Goal: Information Seeking & Learning: Learn about a topic

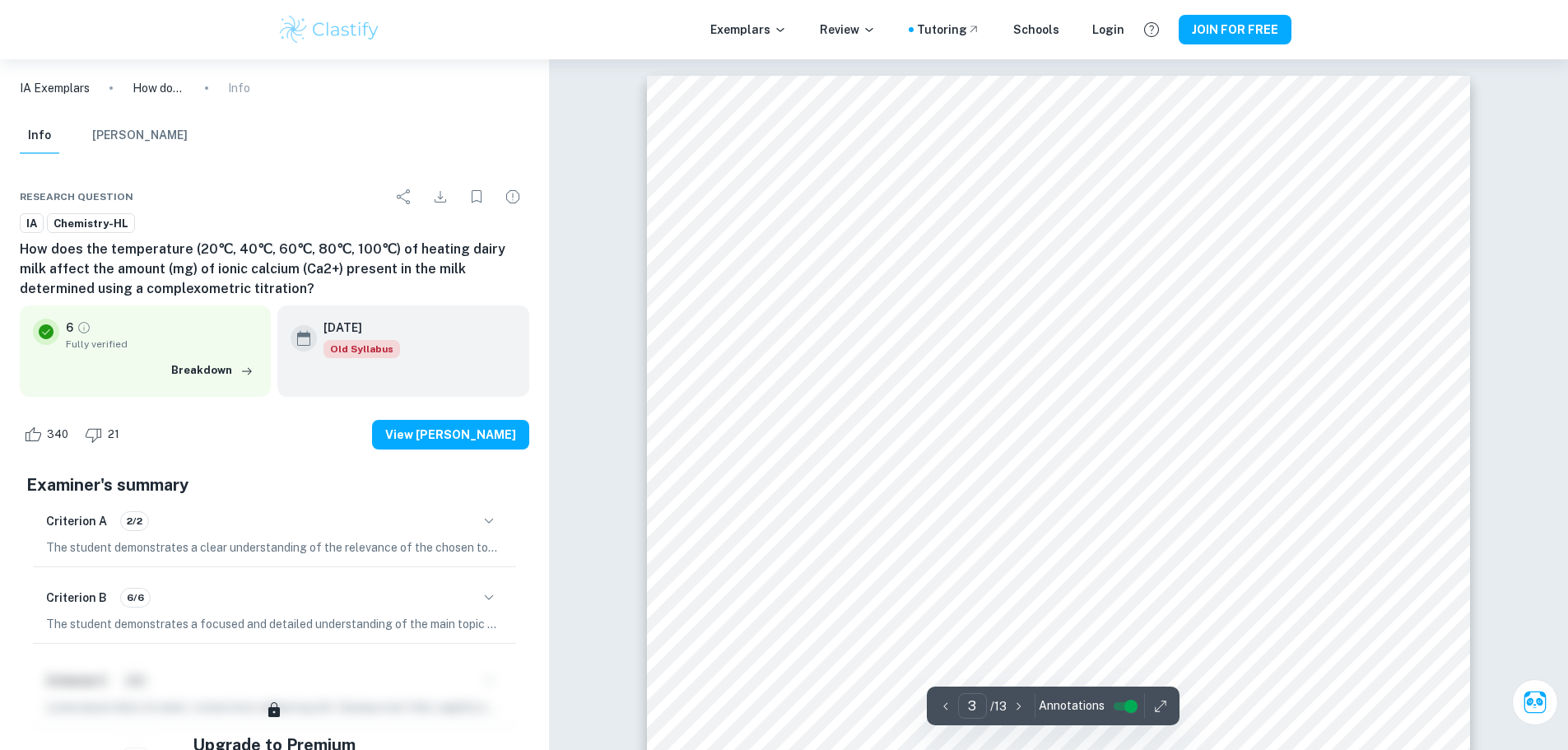
type input "1"
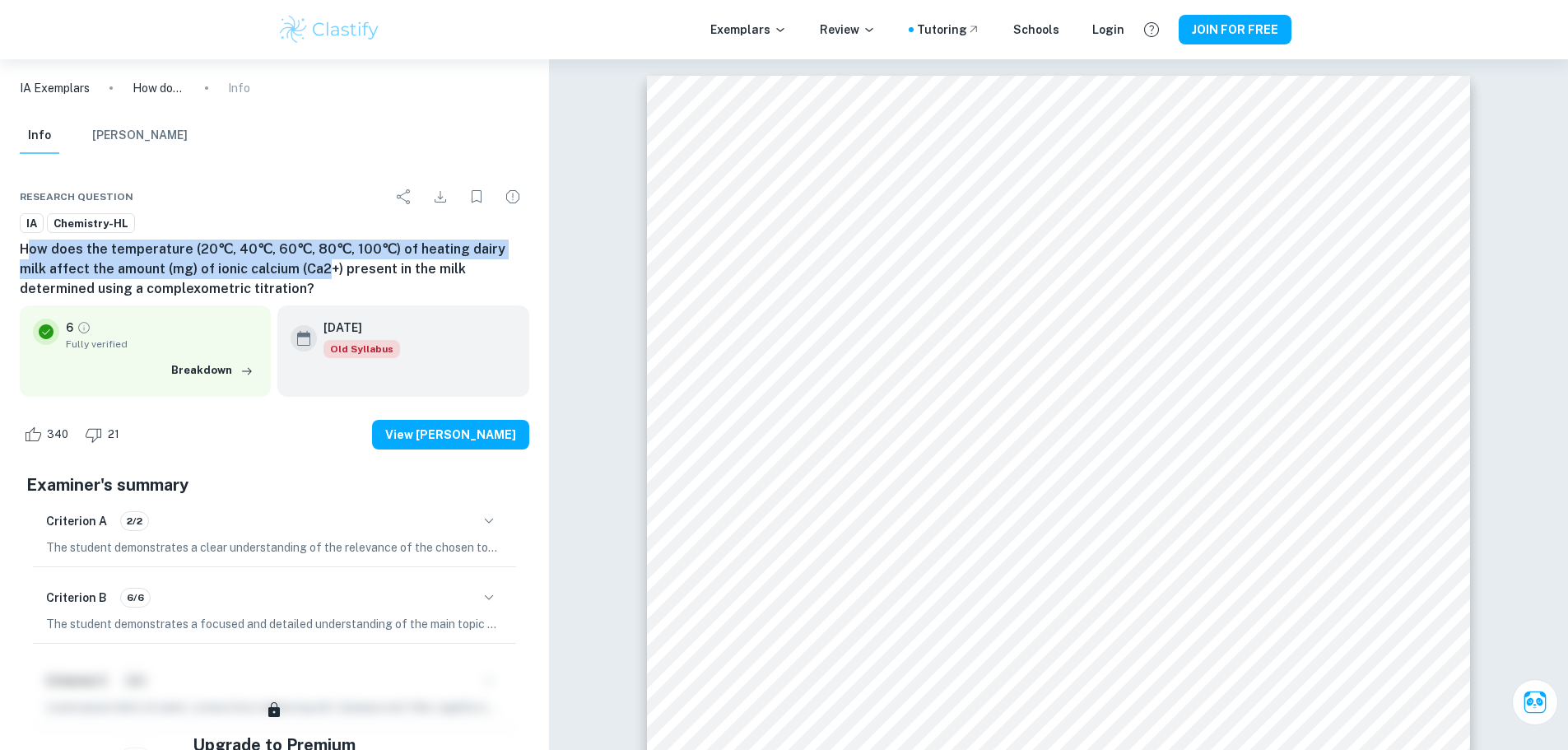
drag, startPoint x: 285, startPoint y: 277, endPoint x: 30, endPoint y: 241, distance: 257.5
click at [30, 241] on h6 "How does the temperature (20℃, 40℃, 60℃, 80℃, 100℃) of heating dairy milk affec…" at bounding box center [274, 269] width 510 height 59
drag, startPoint x: 23, startPoint y: 244, endPoint x: 253, endPoint y: 286, distance: 233.8
click at [253, 286] on h6 "How does the temperature (20℃, 40℃, 60℃, 80℃, 100℃) of heating dairy milk affec…" at bounding box center [274, 269] width 510 height 59
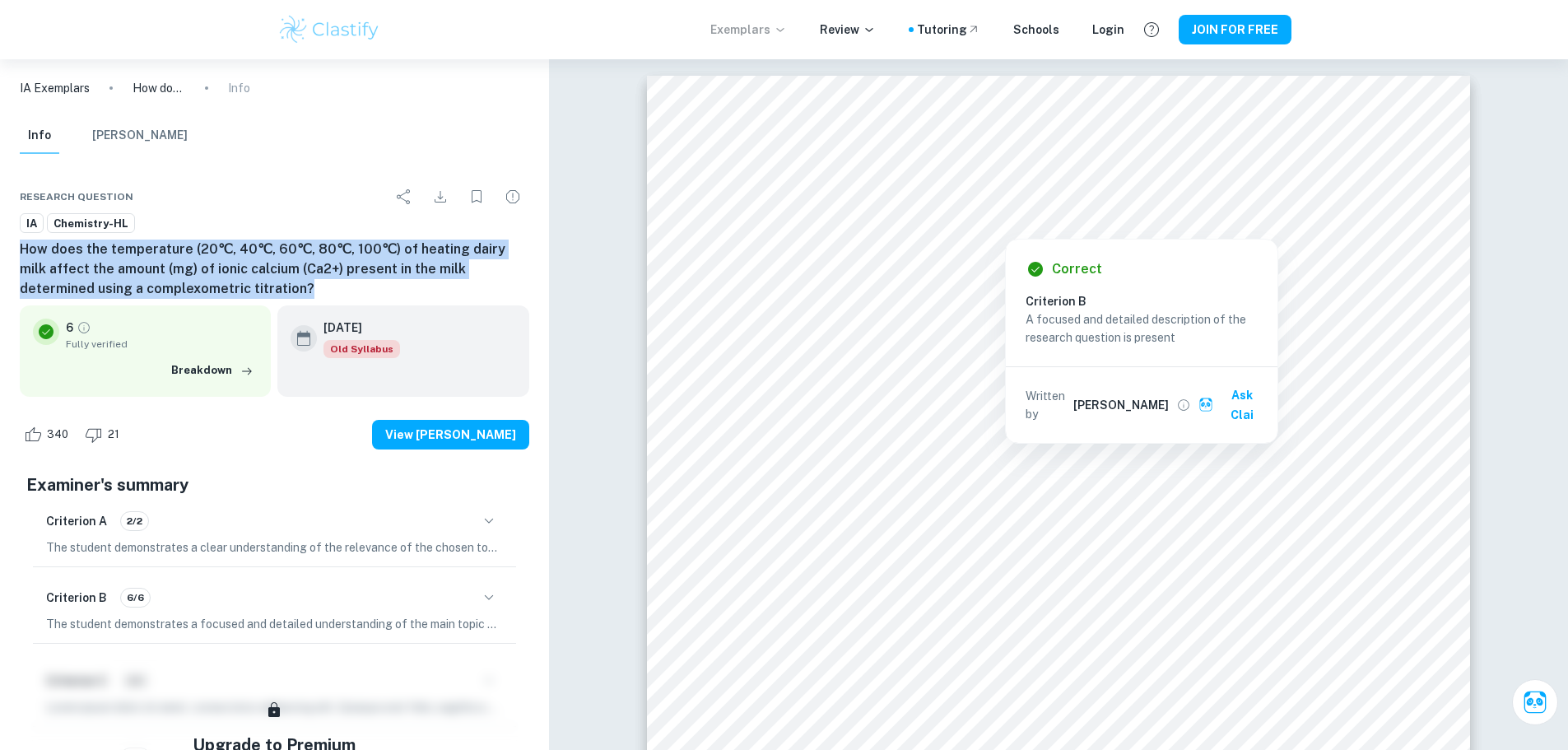
drag, startPoint x: 68, startPoint y: 87, endPoint x: 766, endPoint y: 31, distance: 700.2
click at [68, 87] on p "IA Exemplars" at bounding box center [54, 88] width 70 height 19
click at [766, 31] on p "Exemplars" at bounding box center [748, 30] width 76 height 19
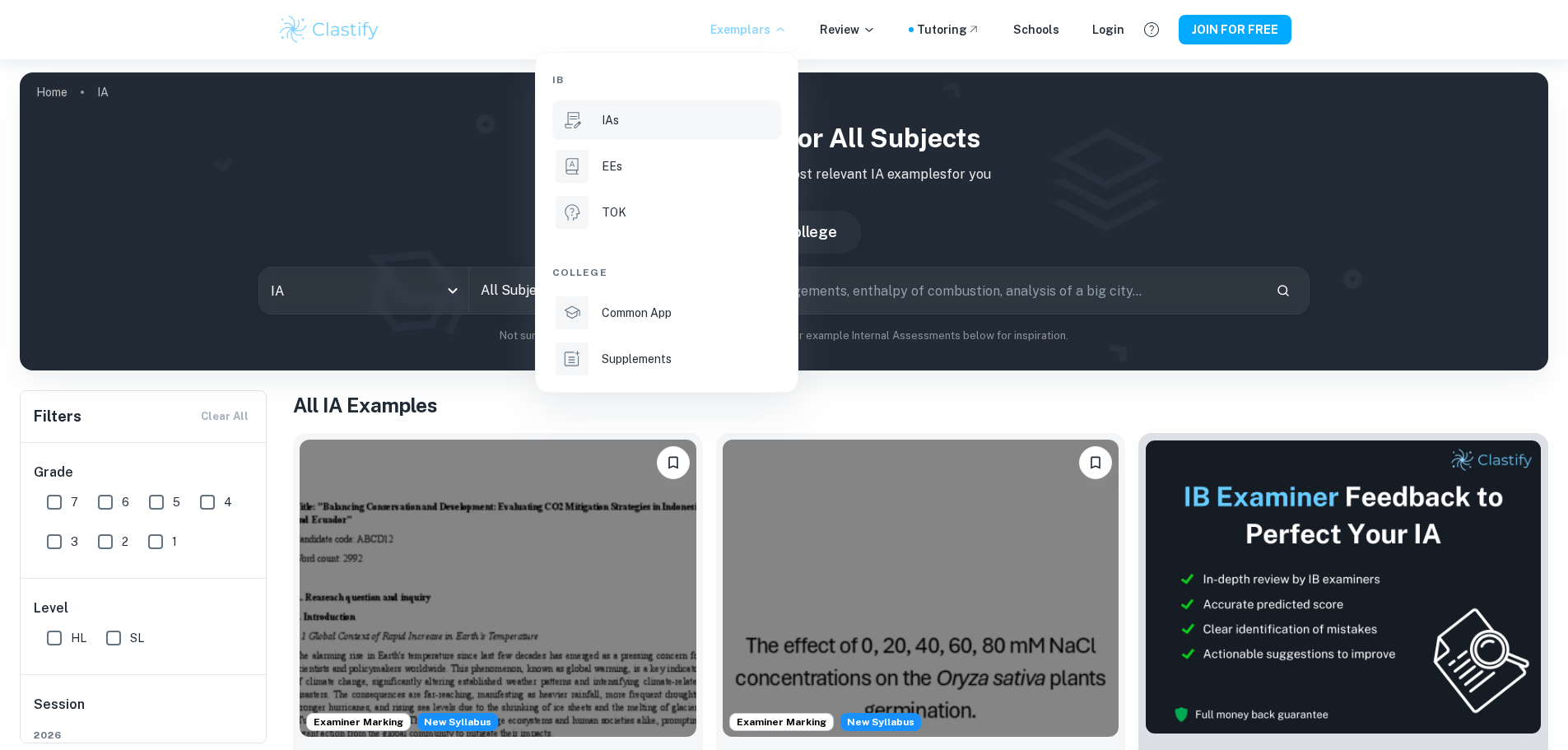
click at [170, 404] on div at bounding box center [784, 375] width 1568 height 750
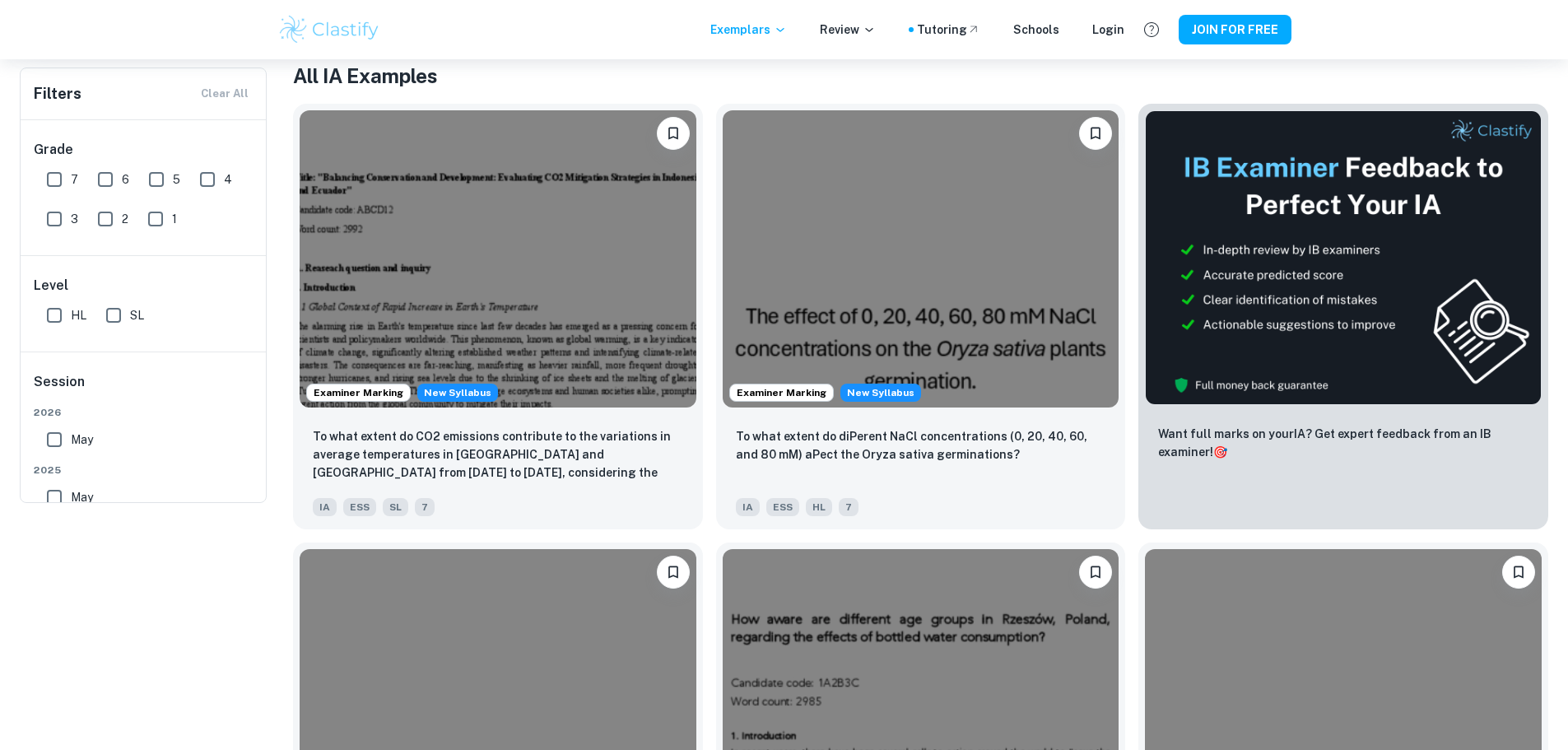
scroll to position [83, 0]
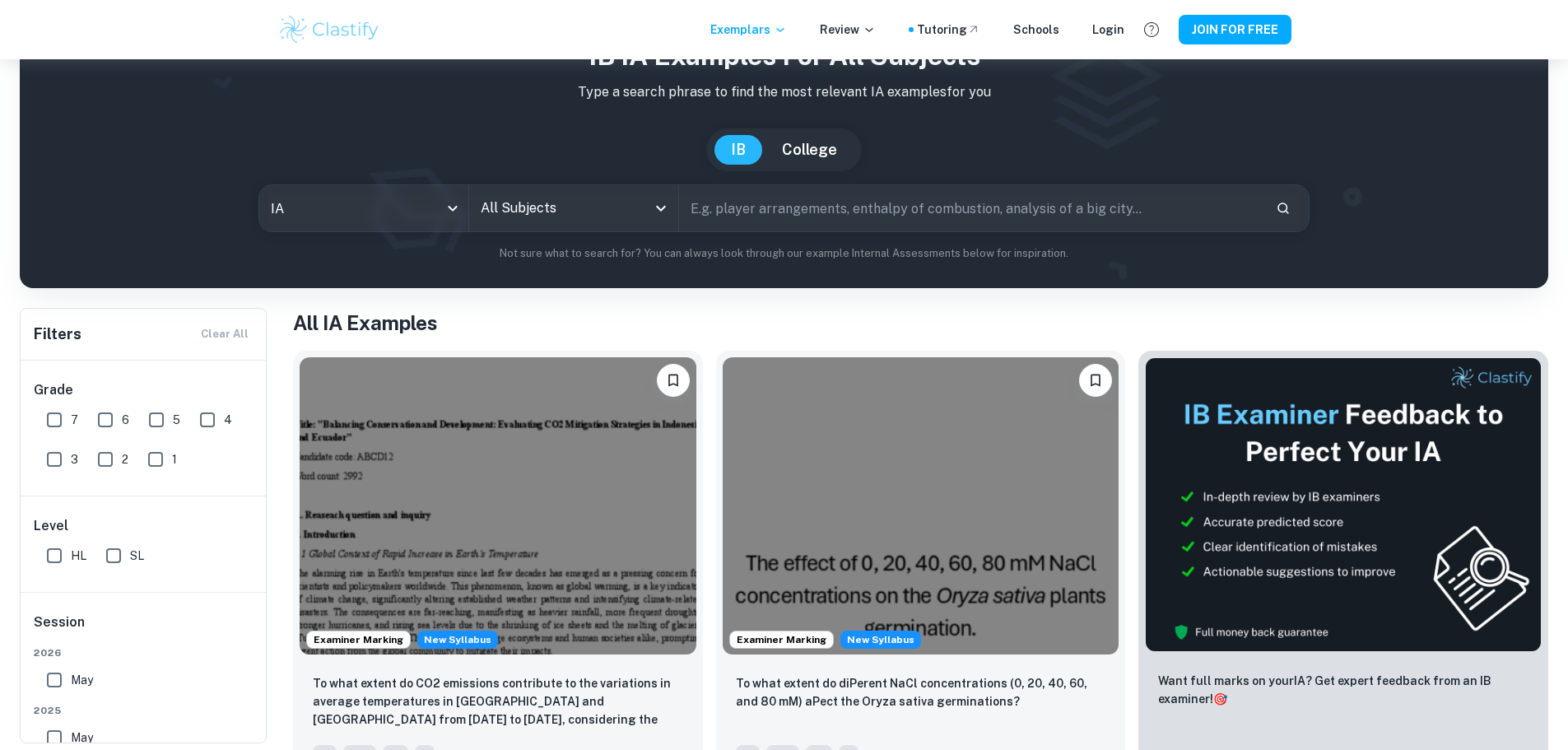
click at [728, 216] on input "text" at bounding box center [971, 209] width 584 height 46
type input "kimchi"
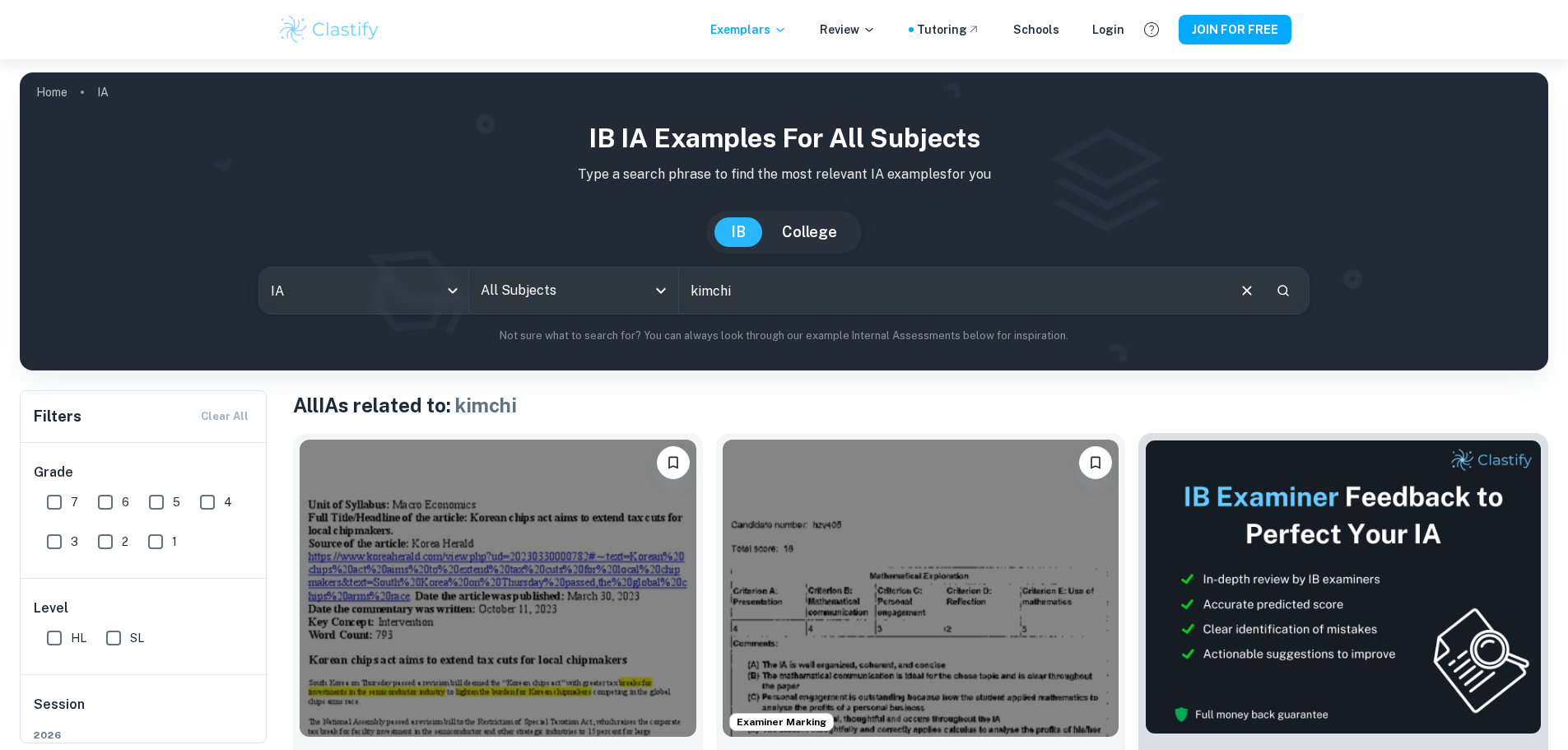
click at [555, 290] on input "All Subjects" at bounding box center [561, 291] width 170 height 32
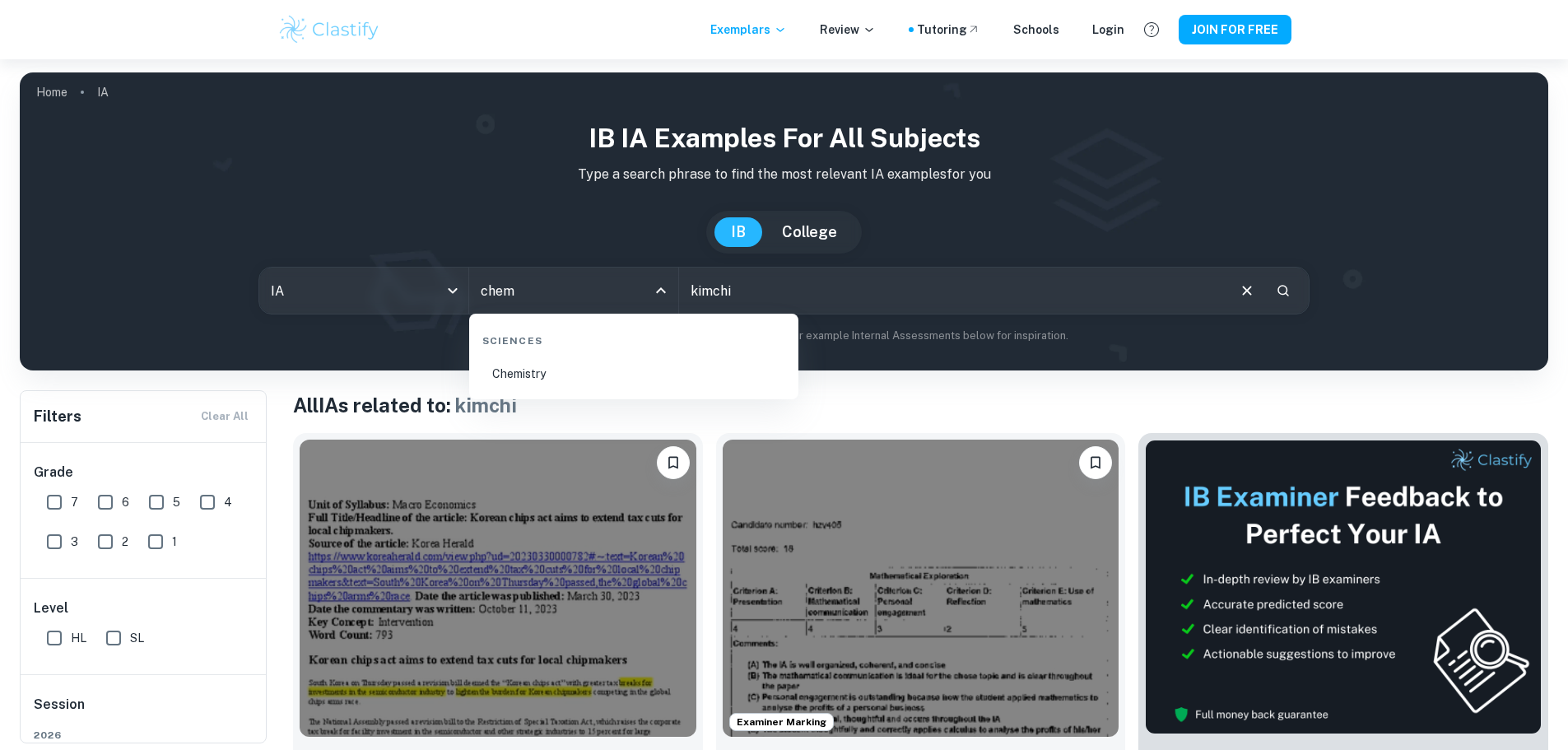
click at [587, 374] on li "Chemistry" at bounding box center [634, 373] width 317 height 38
type input "Chemistry"
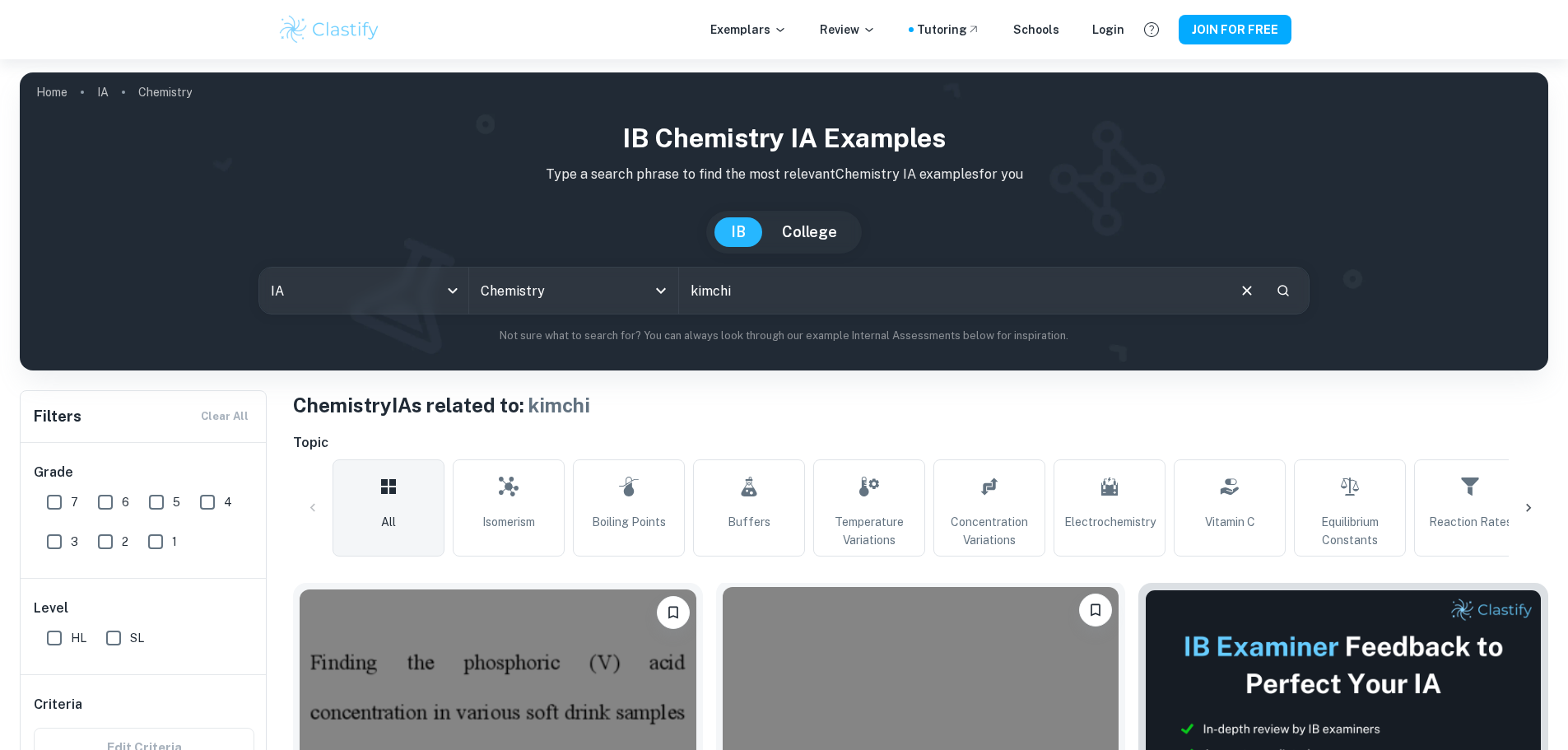
scroll to position [330, 0]
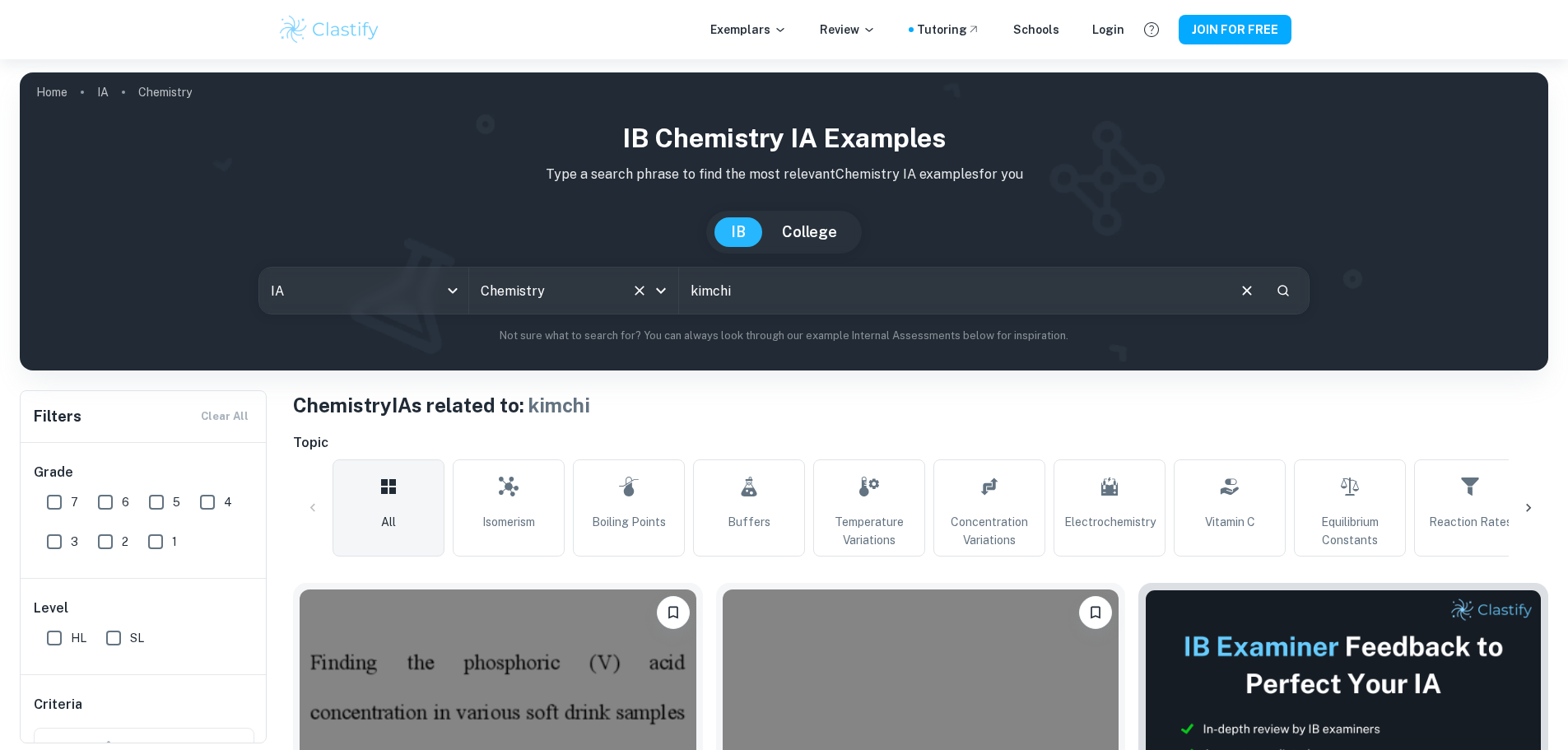
drag, startPoint x: 843, startPoint y: 285, endPoint x: 654, endPoint y: 300, distance: 189.6
click at [654, 300] on div "IA ia All Subjects Chemistry All Subjects kimchi ​" at bounding box center [784, 290] width 1052 height 47
type input "fermentation"
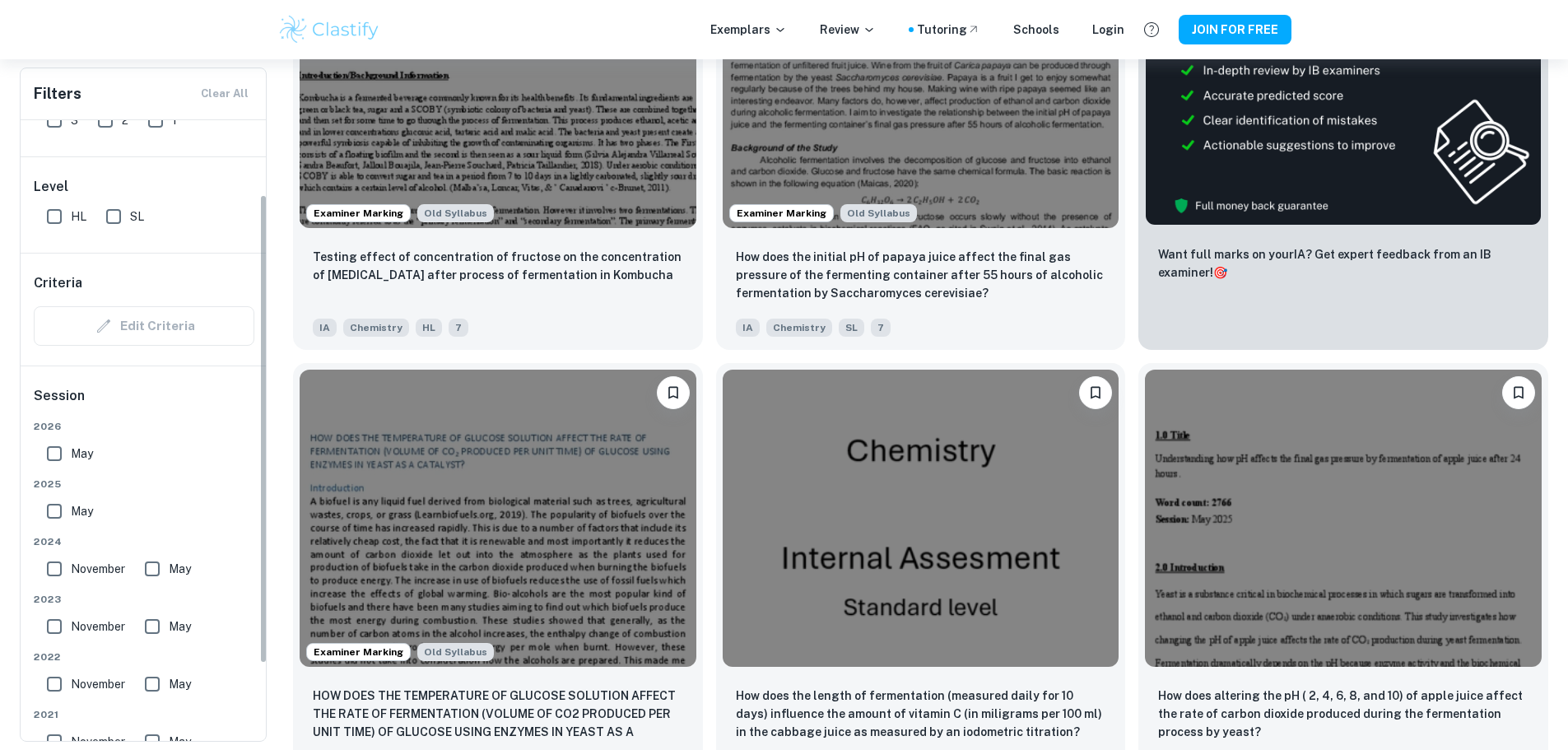
scroll to position [35, 0]
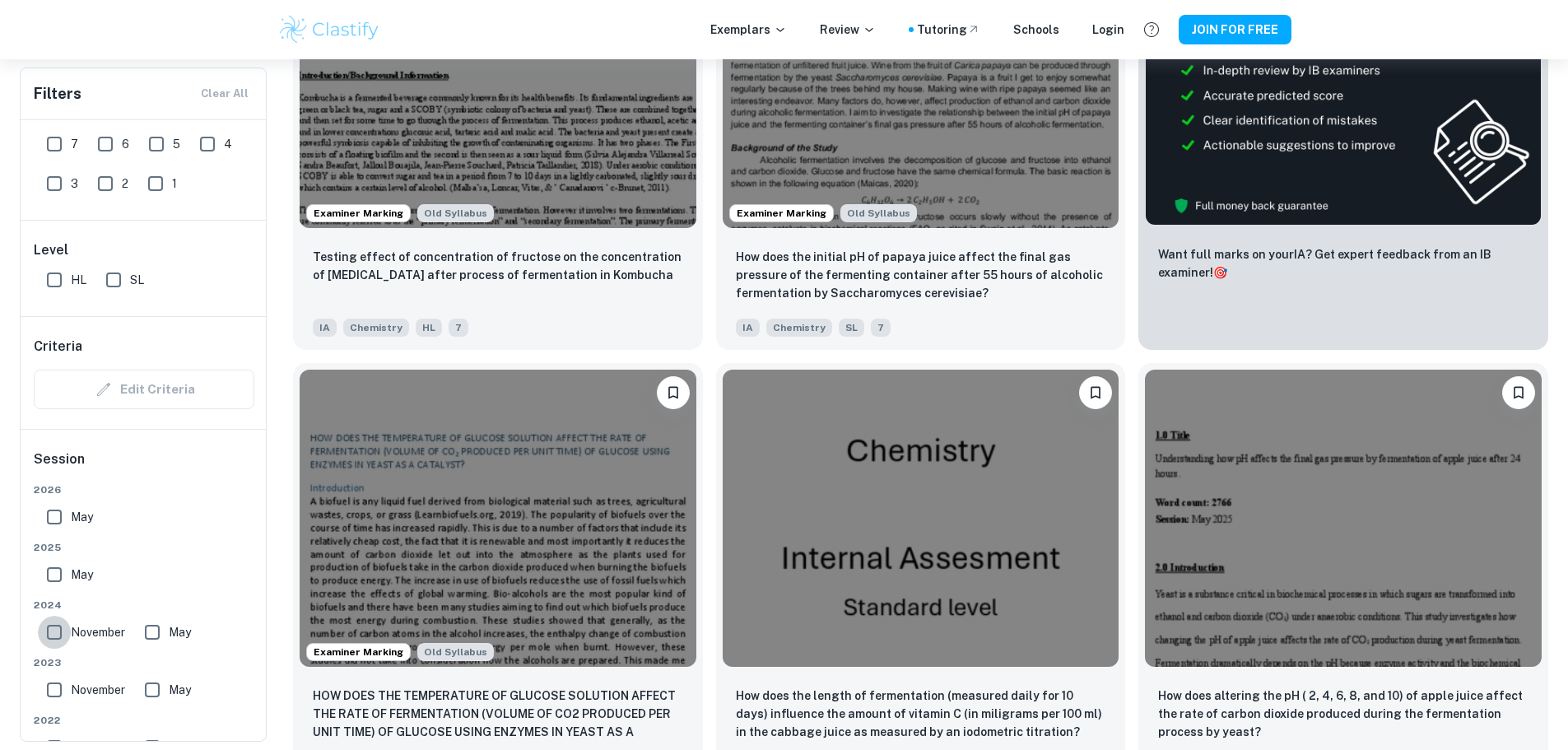
click at [56, 637] on input "November" at bounding box center [54, 631] width 32 height 32
checkbox input "true"
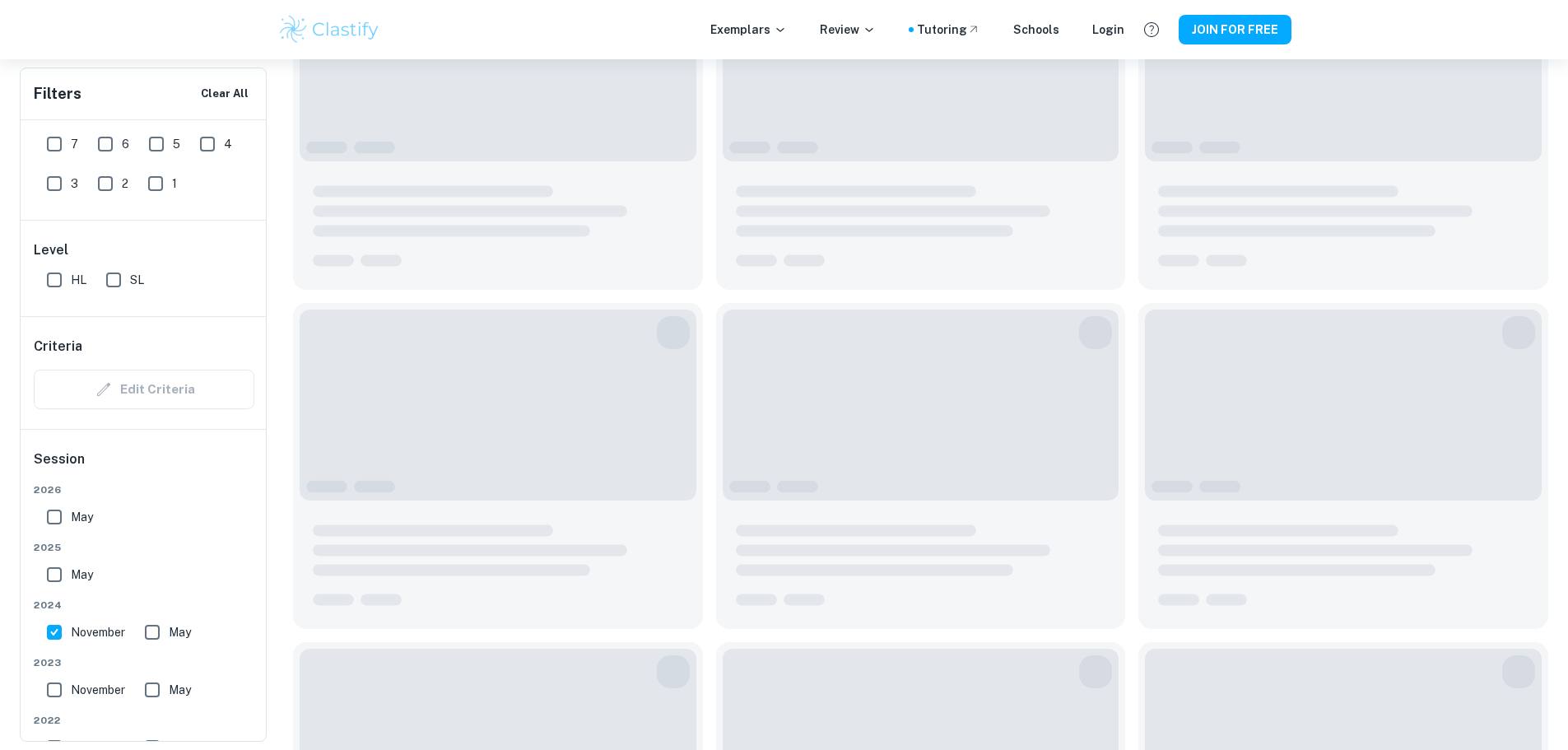
click at [57, 575] on input "May" at bounding box center [54, 574] width 32 height 32
checkbox input "true"
click at [55, 520] on input "May" at bounding box center [54, 516] width 32 height 32
checkbox input "true"
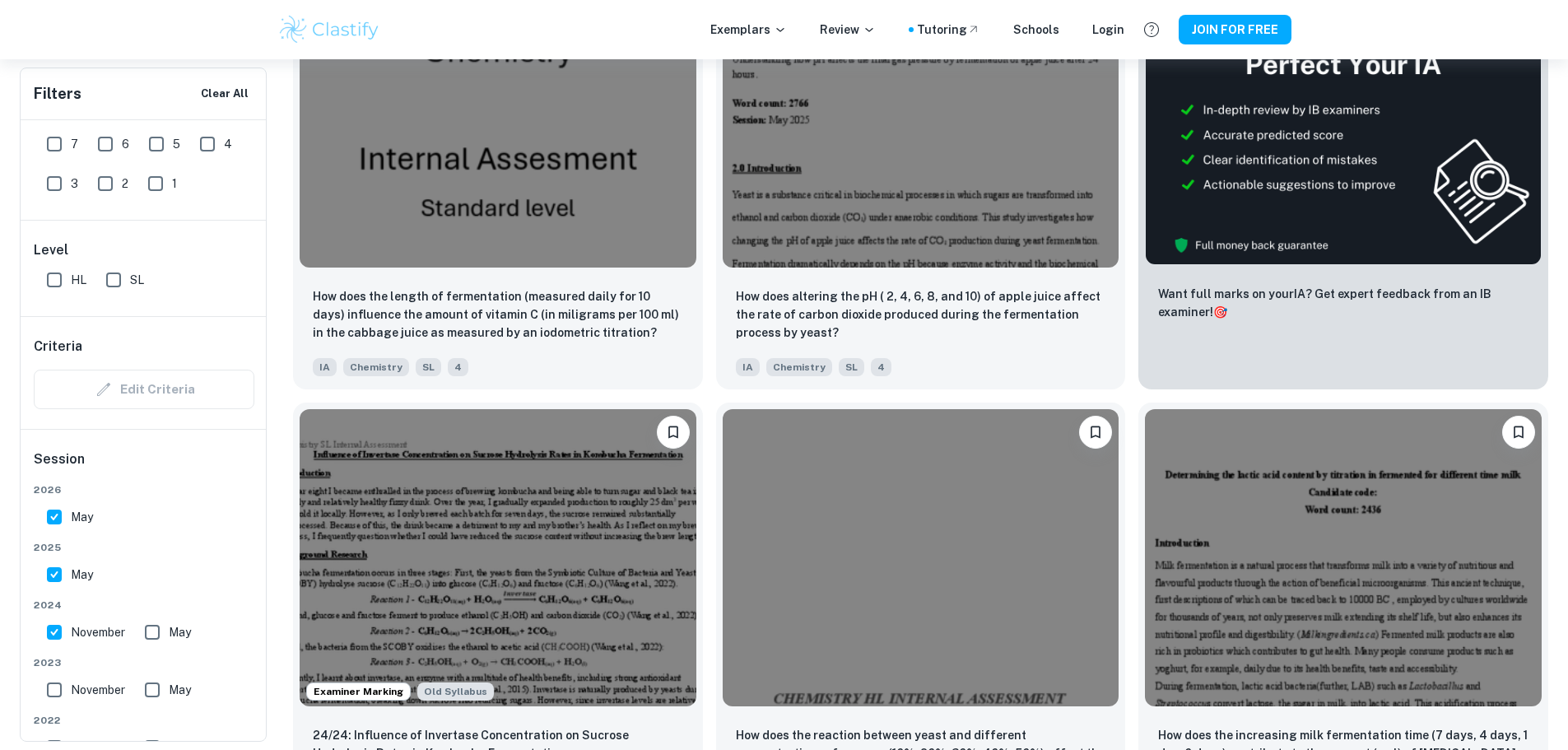
scroll to position [0, 0]
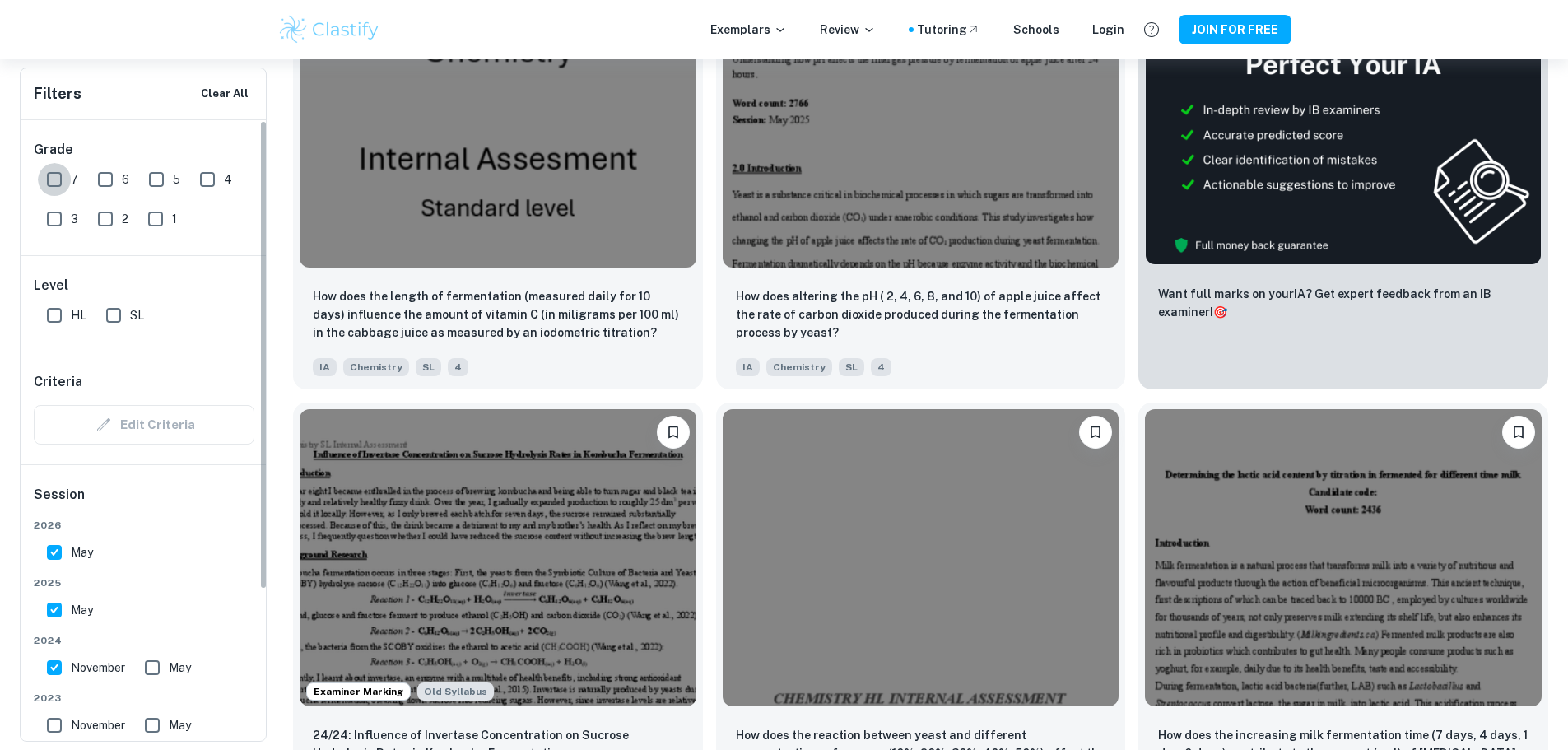
click at [42, 183] on input "7" at bounding box center [54, 179] width 32 height 32
checkbox input "true"
click at [96, 180] on input "6" at bounding box center [105, 179] width 32 height 32
checkbox input "true"
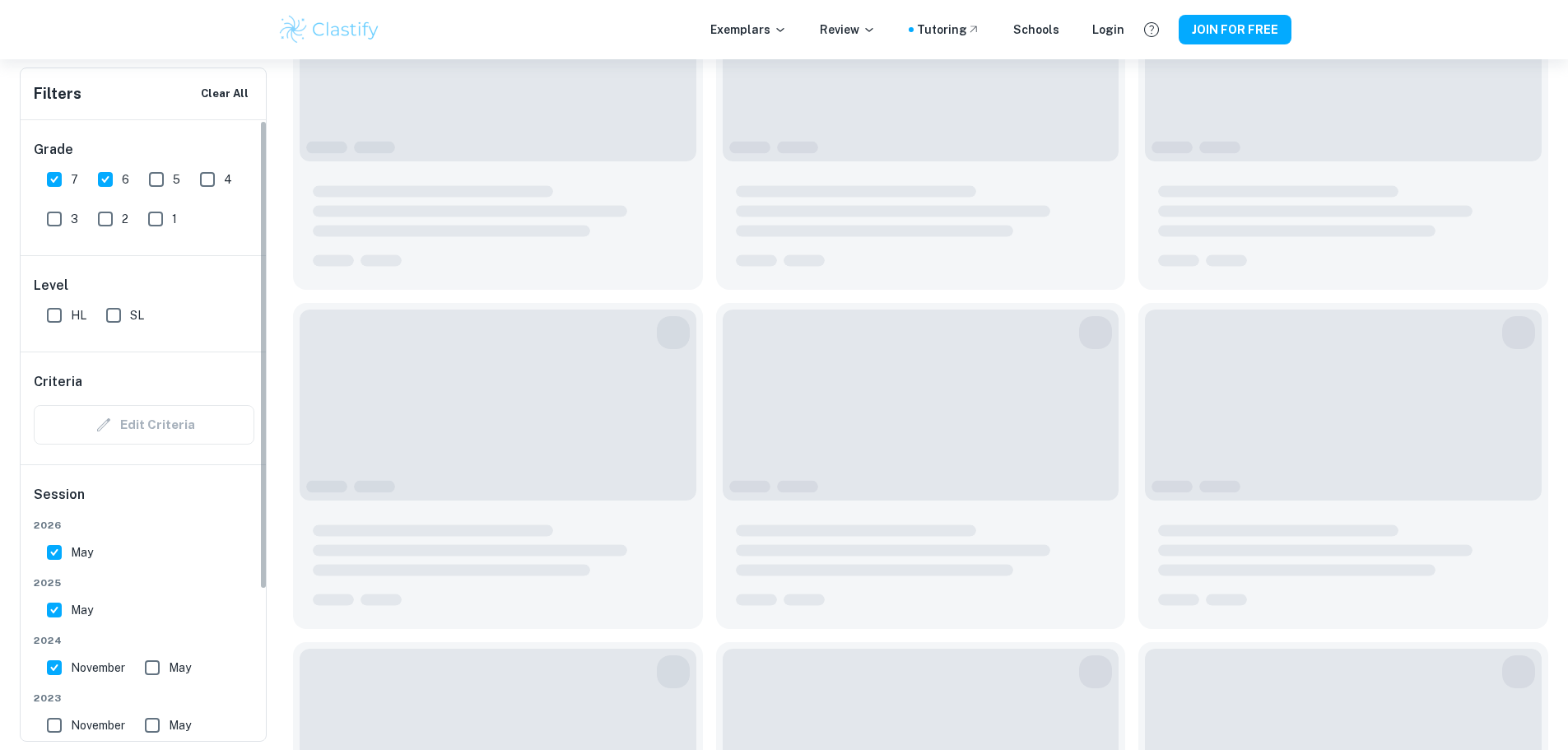
click at [55, 317] on input "HL" at bounding box center [54, 315] width 32 height 32
checkbox input "true"
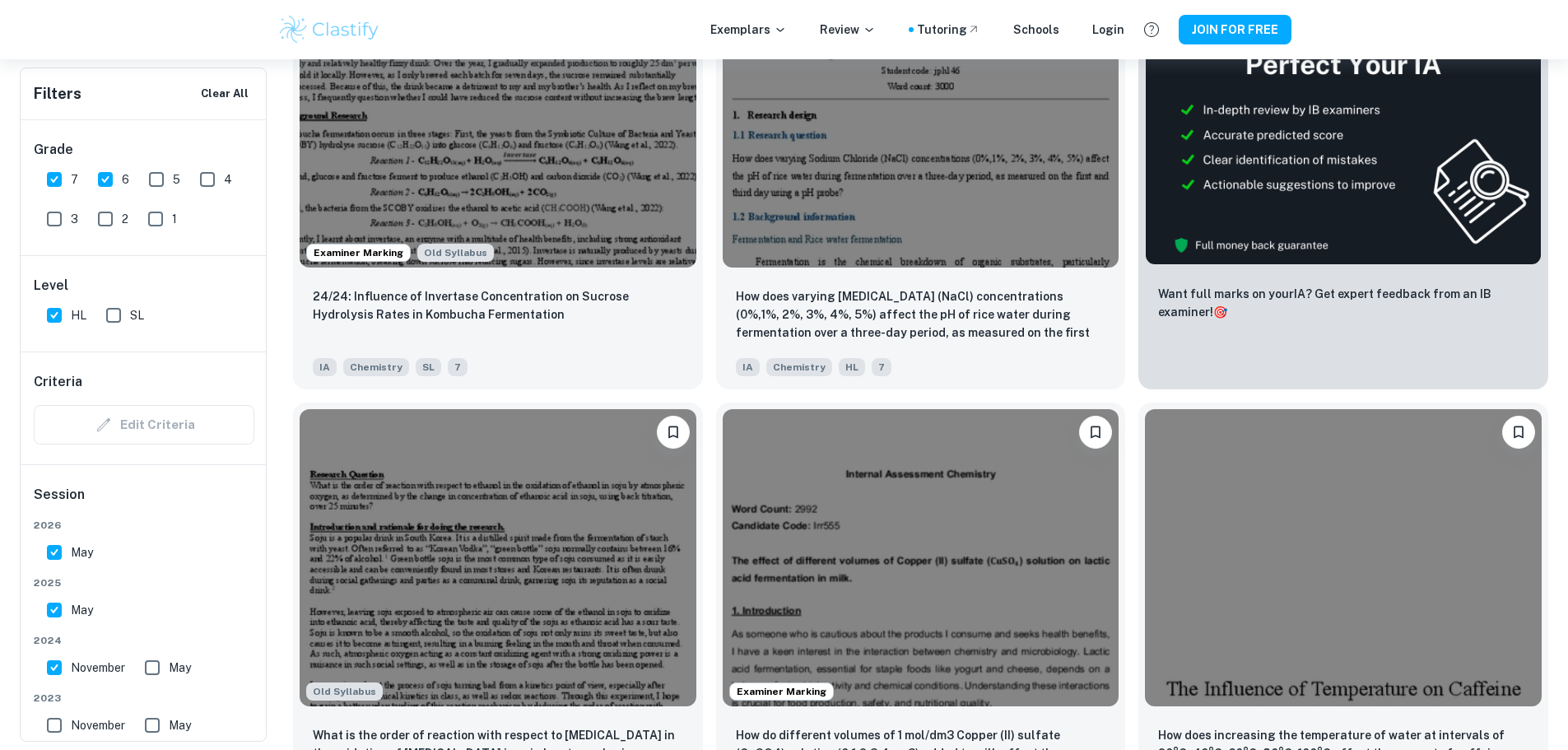
click at [149, 172] on input "5" at bounding box center [156, 179] width 32 height 32
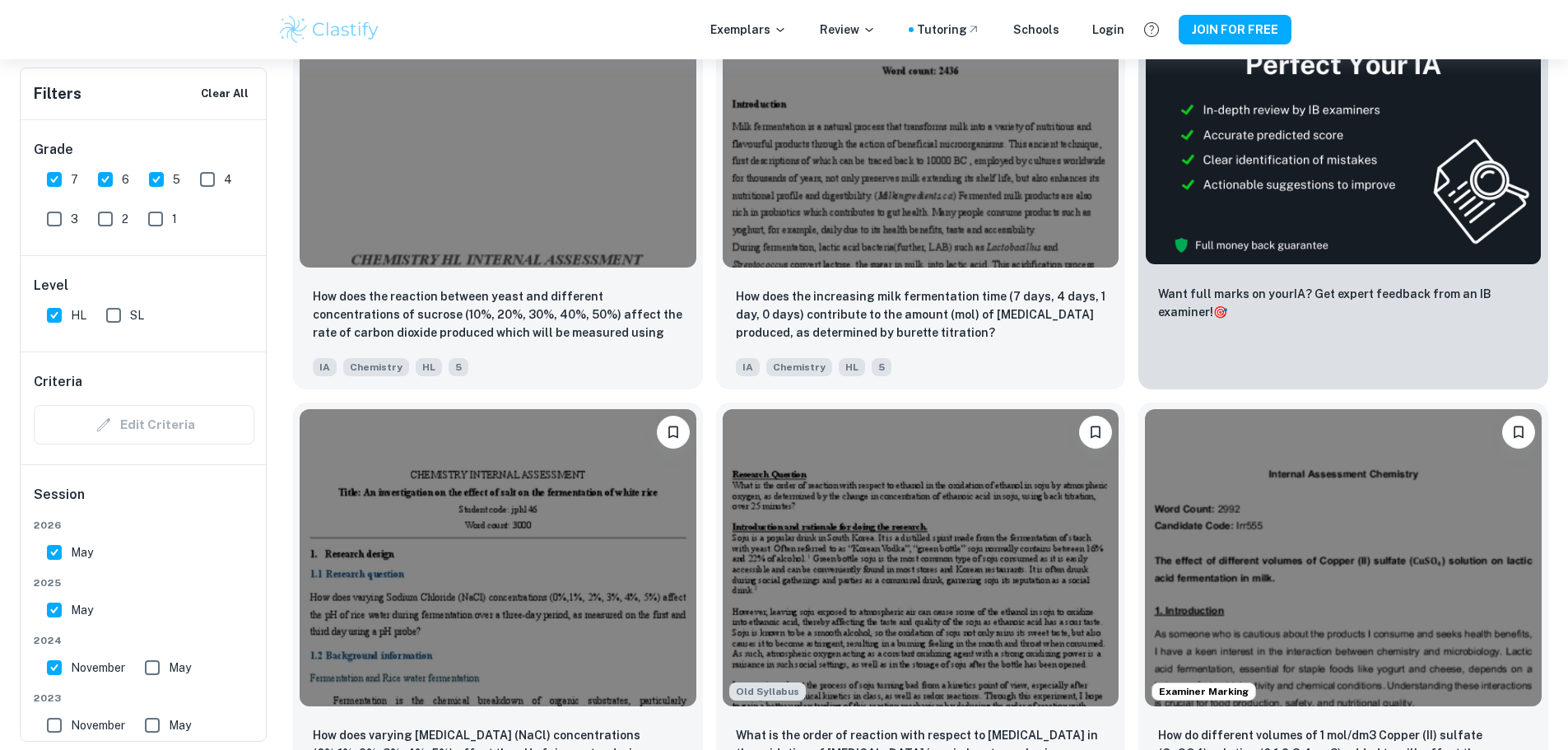
scroll to position [576, 0]
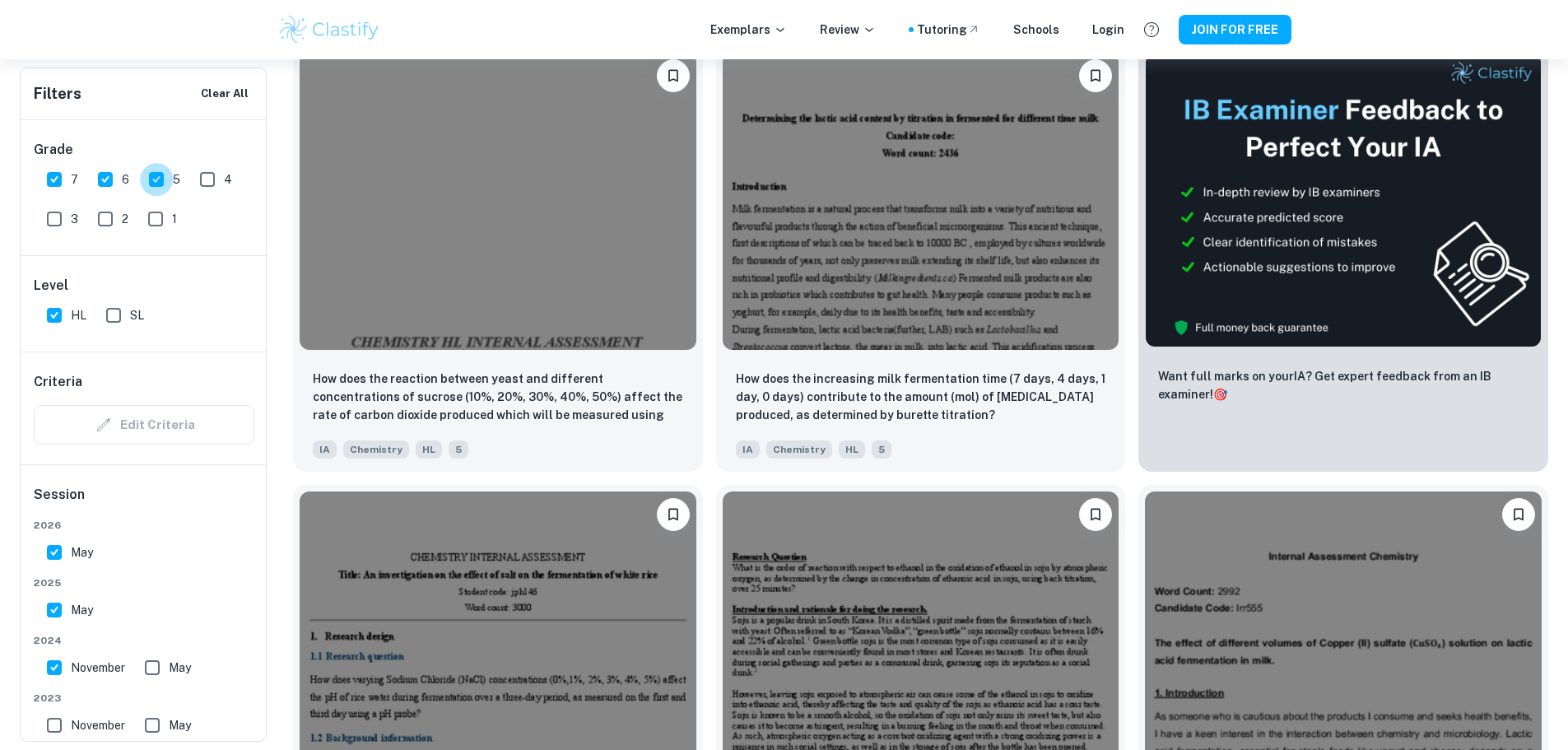
click at [150, 177] on input "5" at bounding box center [156, 179] width 32 height 32
checkbox input "false"
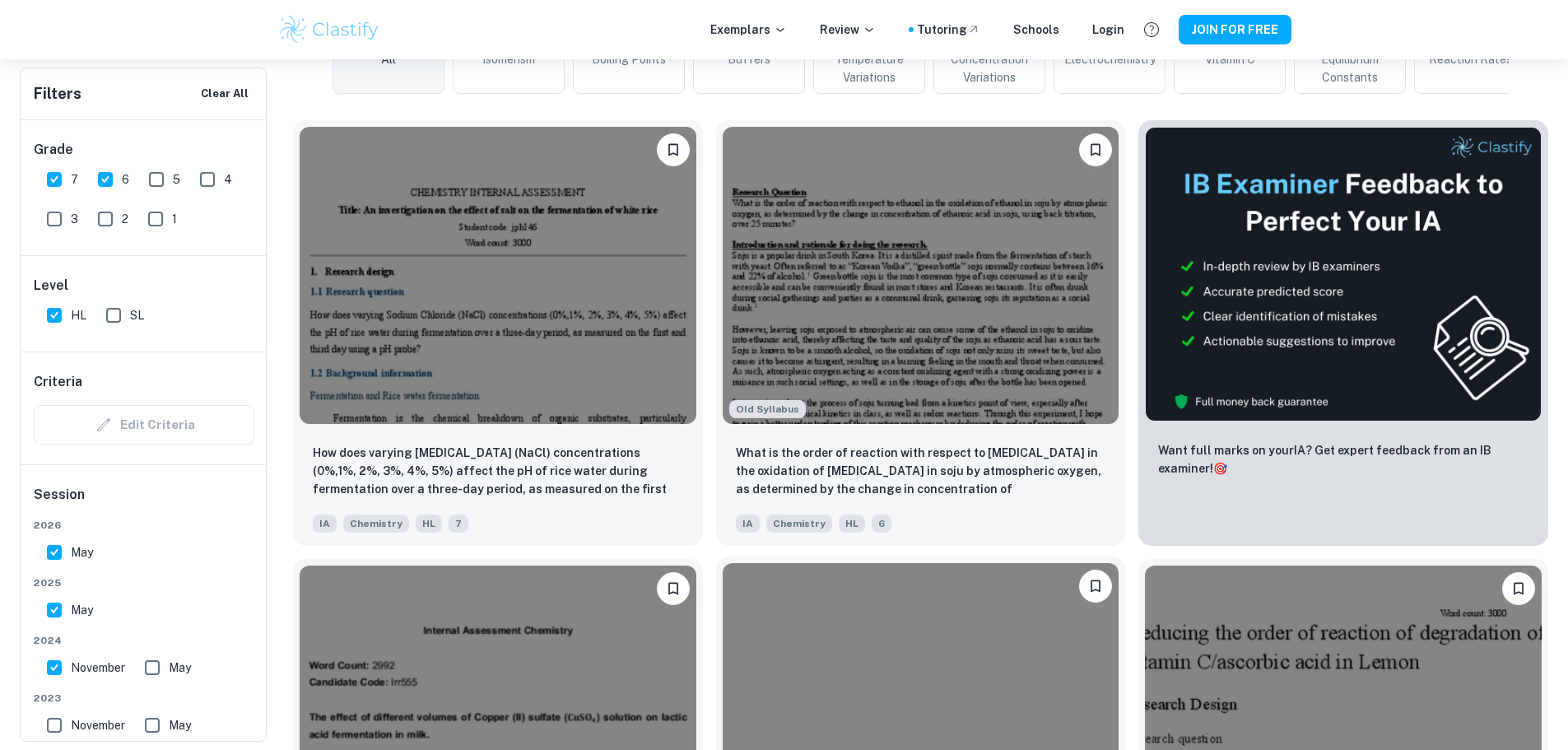
scroll to position [494, 0]
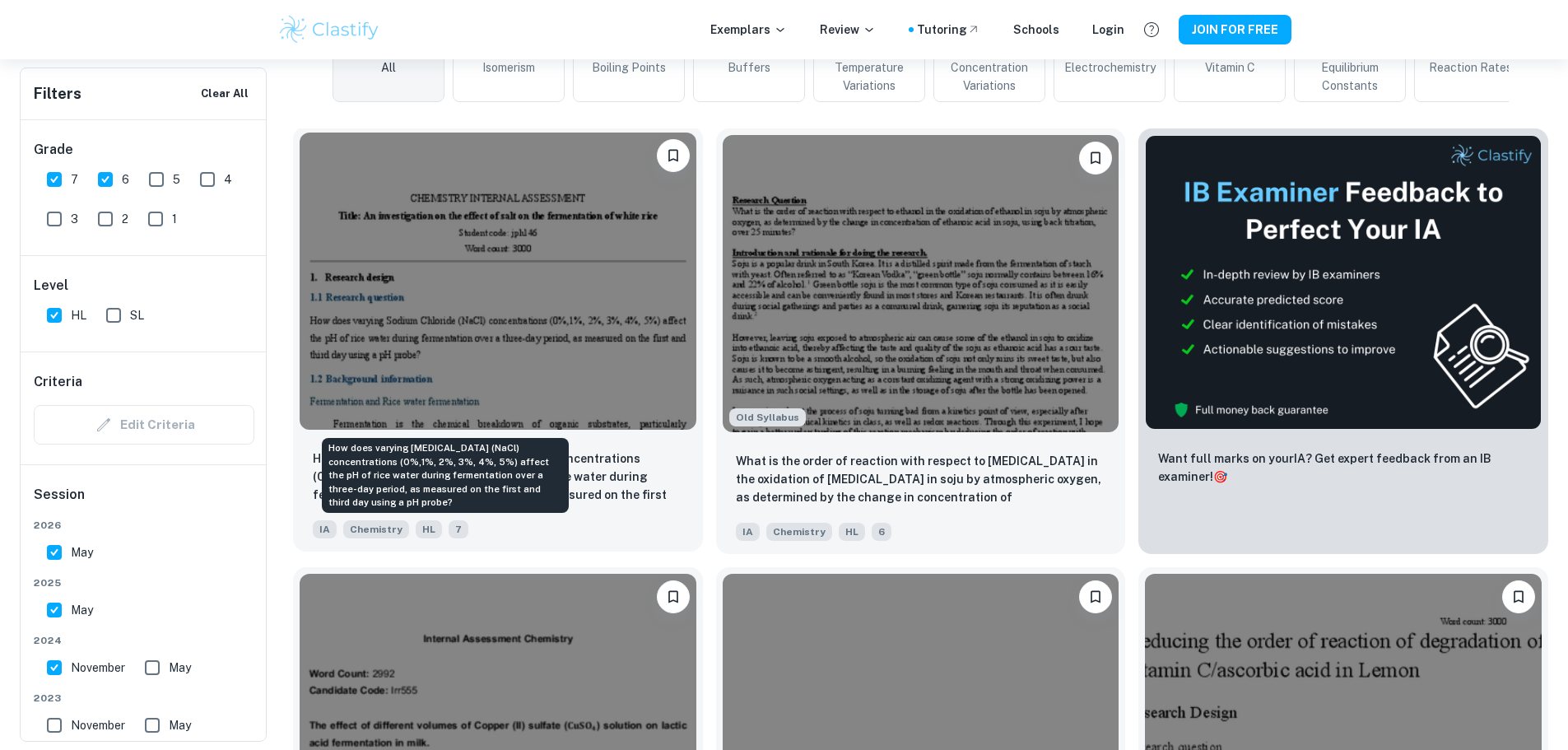
click at [427, 449] on p "How does varying [MEDICAL_DATA] (NaCl) concentrations (0%,1%, 2%, 3%, 4%, 5%) a…" at bounding box center [498, 477] width 370 height 56
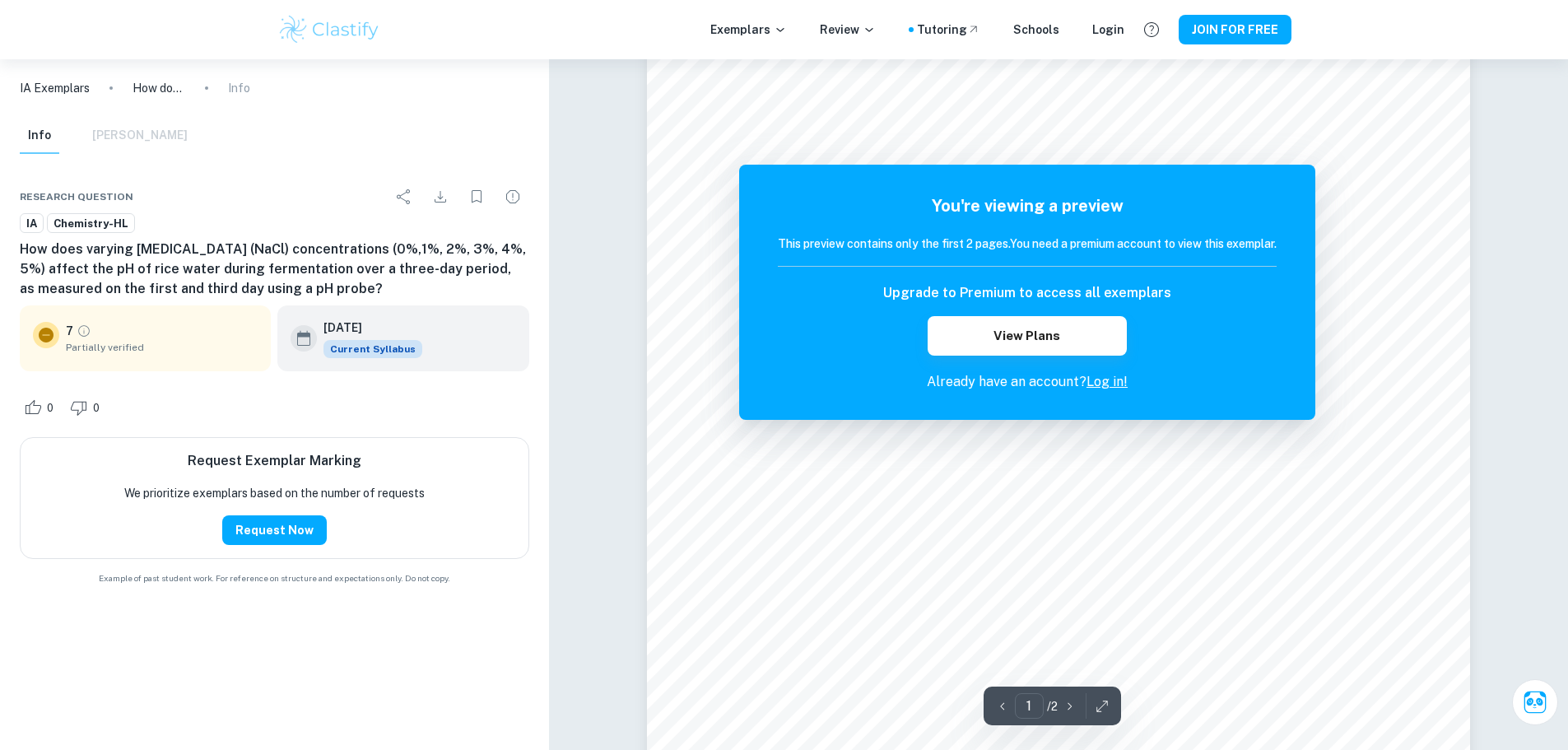
scroll to position [330, 0]
